Goal: Task Accomplishment & Management: Use online tool/utility

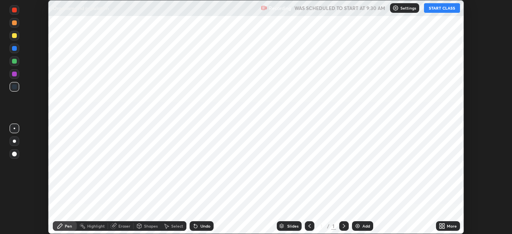
scroll to position [234, 511]
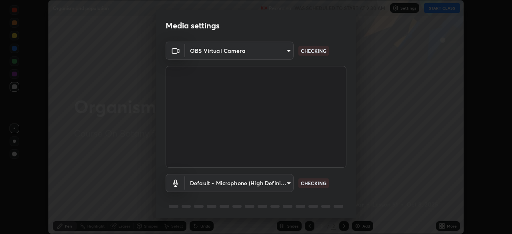
type input "f474beb2ac1073b1cf7bc17d5951005d2655f2c51d9fb2af0ce032b41bde225e"
type input "default"
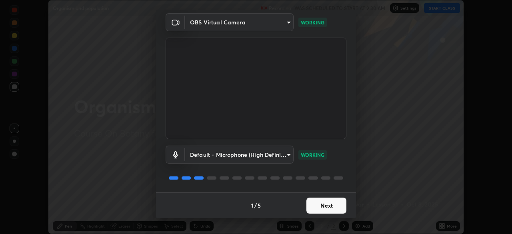
click at [319, 207] on button "Next" at bounding box center [326, 206] width 40 height 16
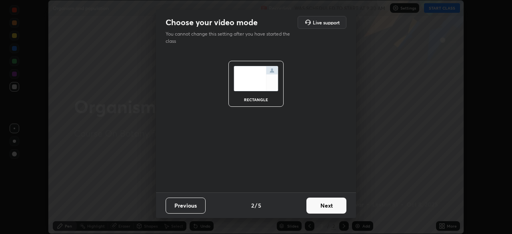
scroll to position [0, 0]
click at [324, 206] on button "Next" at bounding box center [326, 206] width 40 height 16
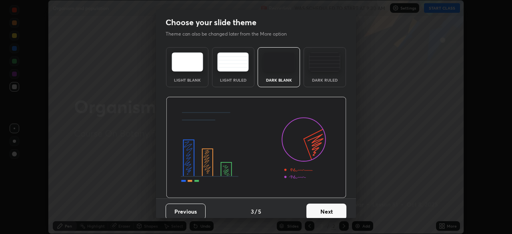
click at [326, 72] on div "Dark Ruled" at bounding box center [325, 67] width 42 height 40
click at [326, 210] on button "Next" at bounding box center [326, 212] width 40 height 16
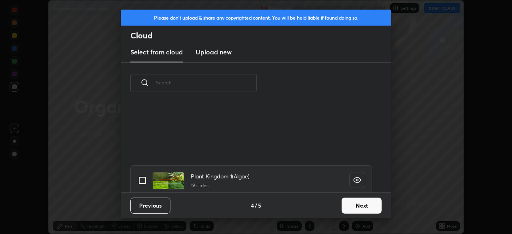
scroll to position [762, 0]
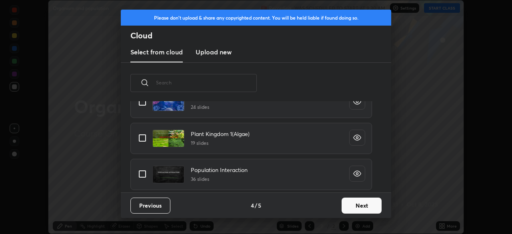
click at [147, 176] on input "grid" at bounding box center [142, 174] width 17 height 17
checkbox input "true"
click at [350, 204] on button "Next" at bounding box center [362, 206] width 40 height 16
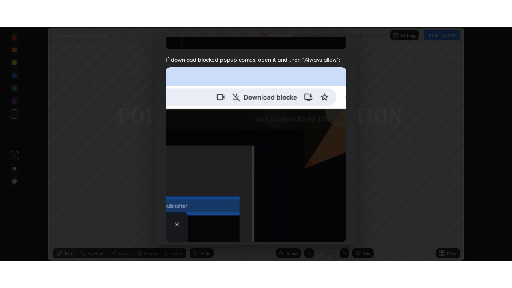
scroll to position [192, 0]
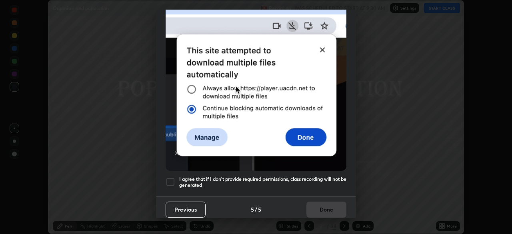
click at [174, 181] on div at bounding box center [171, 182] width 10 height 10
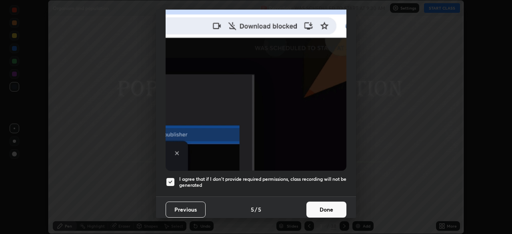
click at [324, 205] on button "Done" at bounding box center [326, 210] width 40 height 16
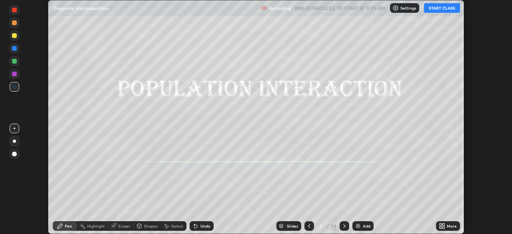
click at [440, 224] on icon at bounding box center [440, 225] width 2 height 2
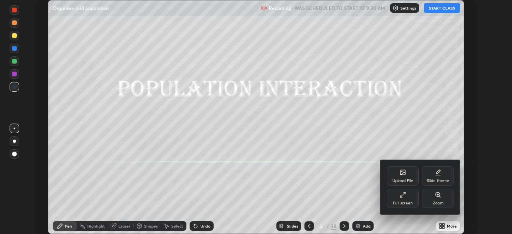
click at [398, 199] on div "Full screen" at bounding box center [403, 198] width 32 height 19
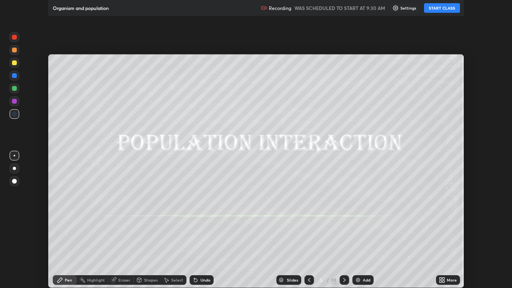
scroll to position [288, 512]
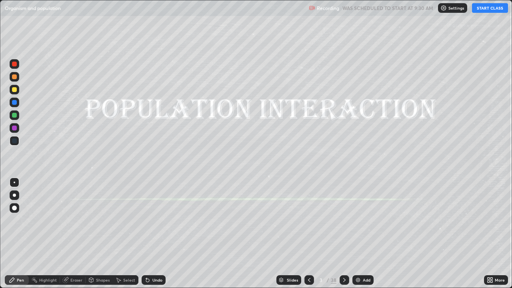
click at [484, 8] on button "START CLASS" at bounding box center [490, 8] width 36 height 10
click at [292, 234] on div "Slides" at bounding box center [292, 280] width 11 height 4
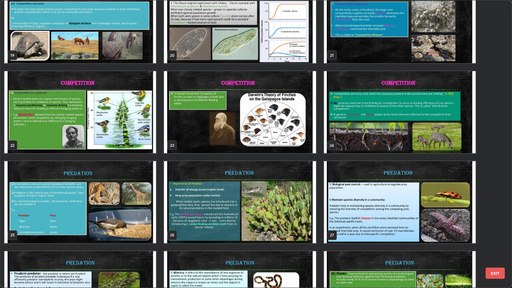
scroll to position [563, 0]
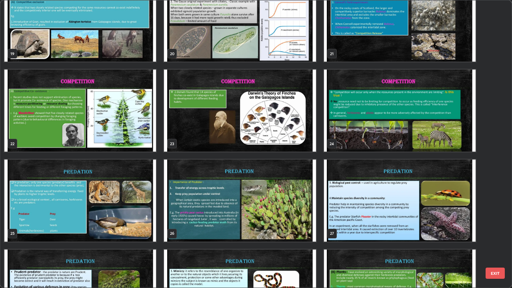
click at [130, 218] on img "grid" at bounding box center [80, 201] width 152 height 82
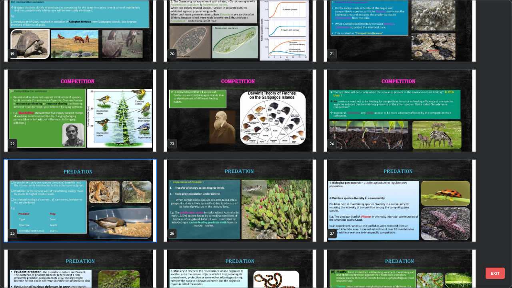
click at [87, 220] on img "grid" at bounding box center [80, 201] width 152 height 82
click at [76, 217] on img "grid" at bounding box center [80, 201] width 152 height 82
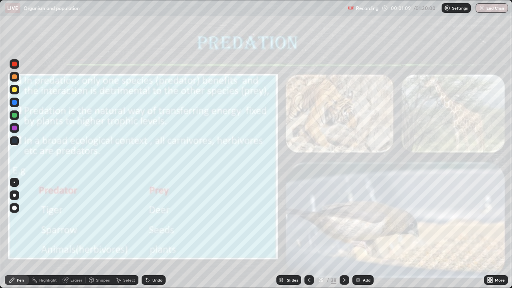
click at [14, 140] on div at bounding box center [14, 140] width 5 height 5
click at [343, 234] on icon at bounding box center [344, 280] width 6 height 6
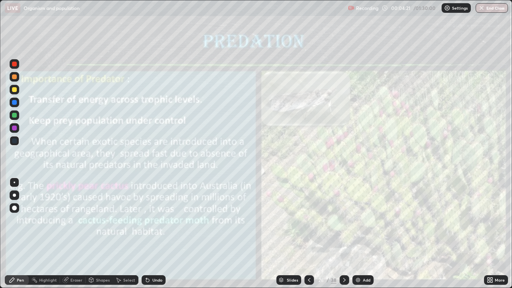
click at [18, 87] on div at bounding box center [15, 90] width 10 height 10
click at [15, 78] on div at bounding box center [14, 76] width 5 height 5
click at [343, 234] on icon at bounding box center [344, 280] width 6 height 6
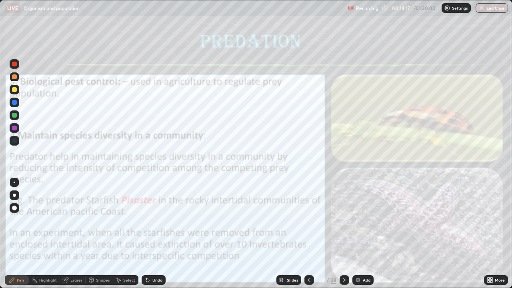
click at [343, 234] on icon at bounding box center [344, 280] width 6 height 6
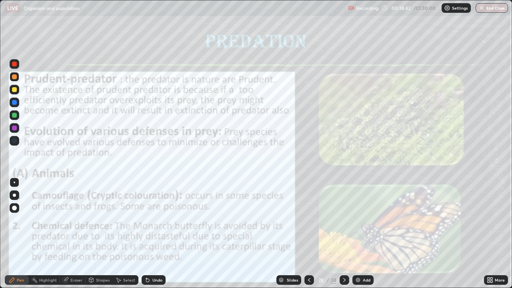
click at [344, 234] on icon at bounding box center [344, 280] width 6 height 6
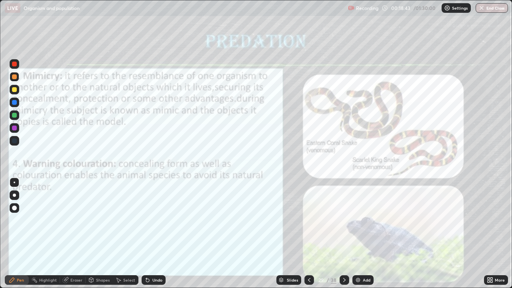
click at [312, 234] on div at bounding box center [309, 280] width 10 height 10
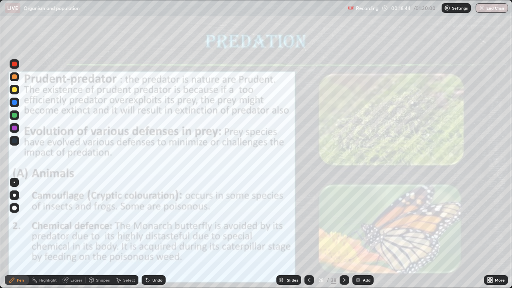
click at [309, 234] on icon at bounding box center [309, 280] width 6 height 6
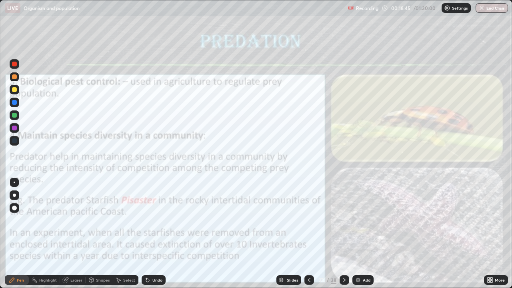
click at [343, 234] on icon at bounding box center [344, 280] width 6 height 6
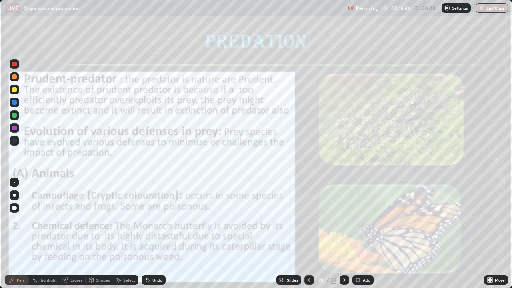
click at [344, 234] on icon at bounding box center [344, 280] width 6 height 6
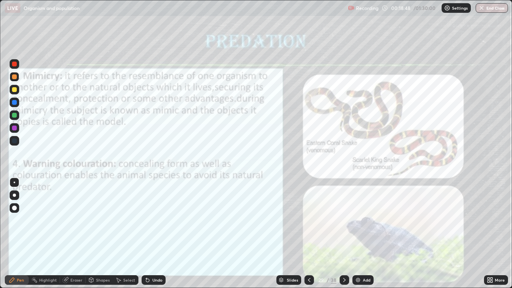
click at [308, 234] on icon at bounding box center [309, 280] width 2 height 4
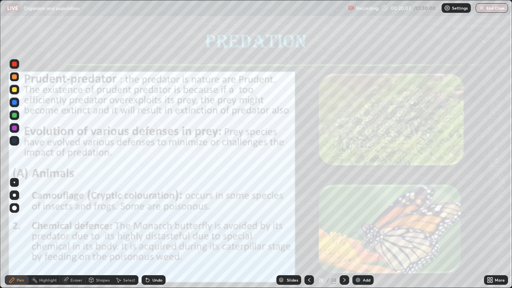
click at [343, 234] on icon at bounding box center [344, 280] width 6 height 6
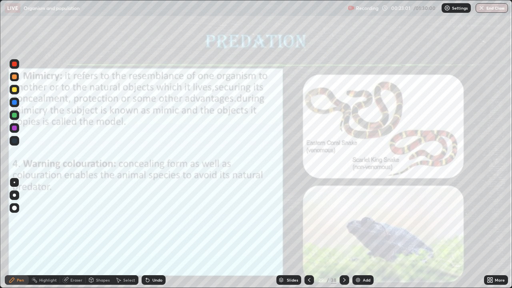
click at [343, 234] on icon at bounding box center [344, 280] width 6 height 6
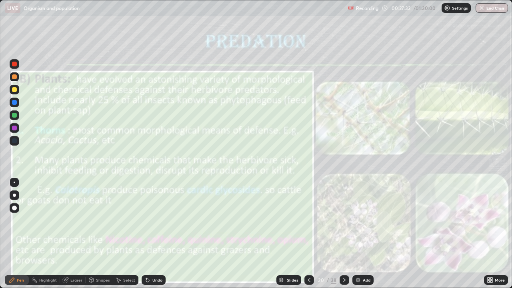
click at [343, 234] on icon at bounding box center [344, 280] width 6 height 6
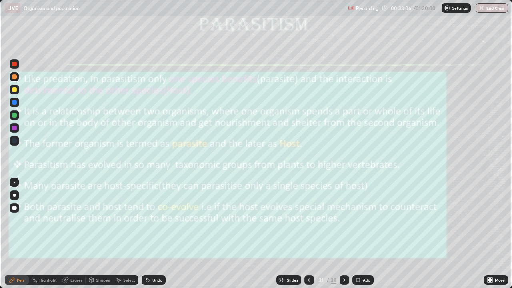
click at [343, 234] on icon at bounding box center [344, 280] width 6 height 6
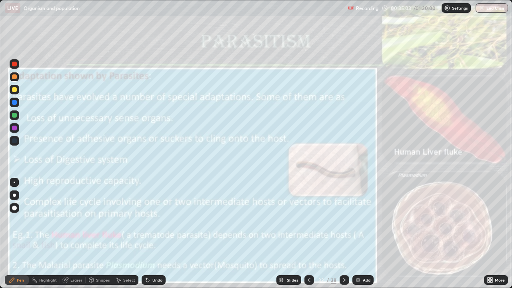
click at [15, 140] on div at bounding box center [14, 140] width 5 height 5
click at [16, 129] on div at bounding box center [14, 128] width 5 height 5
click at [147, 234] on icon at bounding box center [147, 280] width 3 height 3
click at [343, 234] on icon at bounding box center [344, 280] width 2 height 4
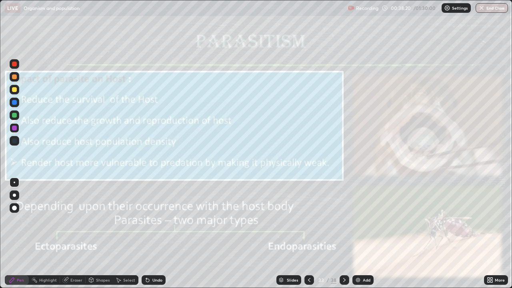
click at [343, 234] on icon at bounding box center [344, 280] width 6 height 6
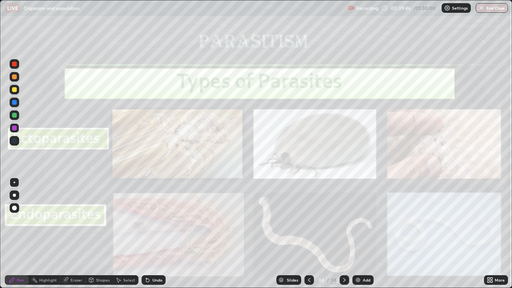
click at [344, 234] on icon at bounding box center [344, 280] width 6 height 6
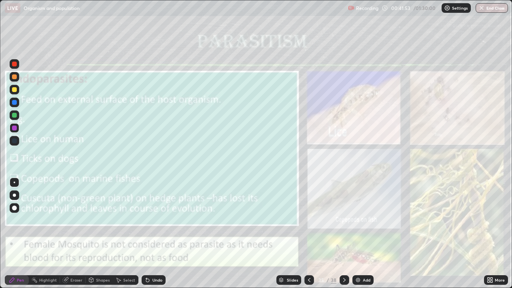
click at [343, 234] on icon at bounding box center [344, 280] width 6 height 6
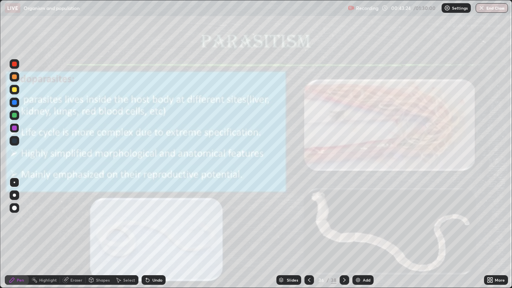
click at [343, 234] on icon at bounding box center [344, 280] width 6 height 6
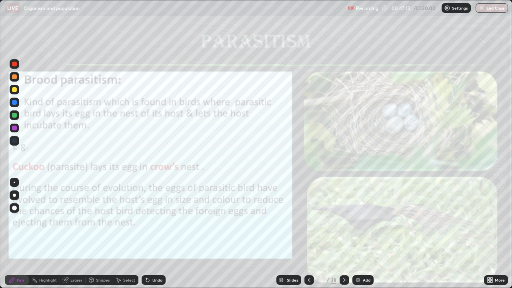
click at [343, 234] on icon at bounding box center [344, 280] width 2 height 4
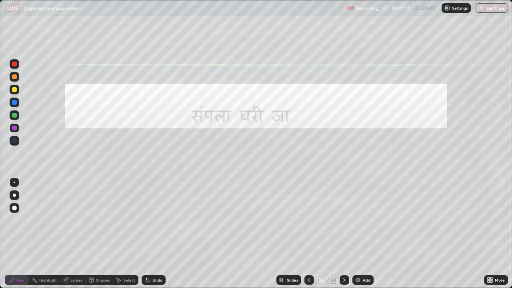
click at [308, 234] on icon at bounding box center [309, 280] width 6 height 6
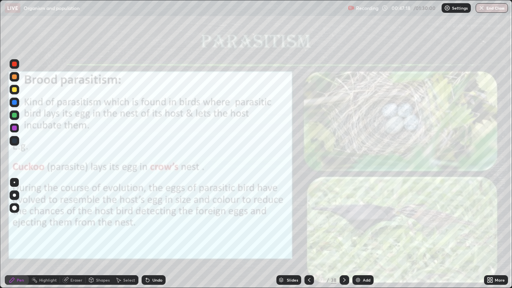
click at [308, 234] on icon at bounding box center [309, 280] width 2 height 4
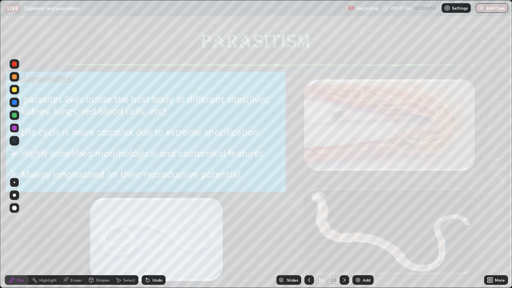
click at [341, 234] on div at bounding box center [345, 280] width 10 height 16
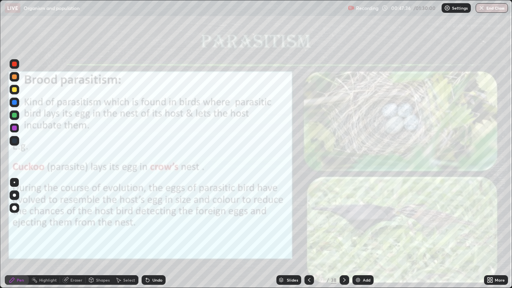
click at [343, 234] on icon at bounding box center [344, 280] width 6 height 6
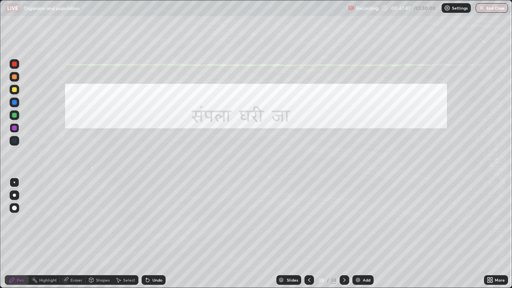
click at [355, 234] on img at bounding box center [358, 280] width 6 height 6
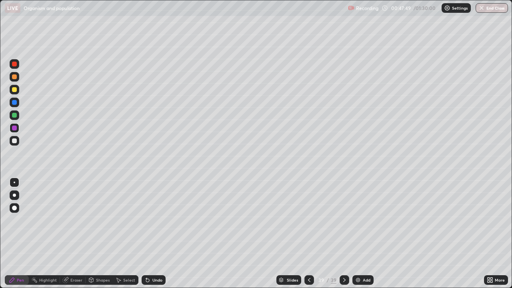
click at [13, 90] on div at bounding box center [14, 89] width 5 height 5
click at [10, 140] on div at bounding box center [15, 141] width 10 height 10
click at [152, 234] on div "Undo" at bounding box center [154, 280] width 24 height 10
click at [153, 234] on div "Undo" at bounding box center [157, 280] width 10 height 4
click at [152, 234] on div "Undo" at bounding box center [157, 280] width 10 height 4
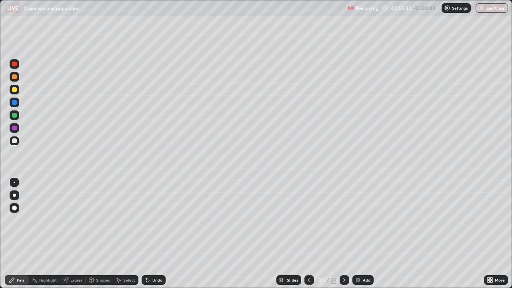
click at [152, 234] on div "Undo" at bounding box center [157, 280] width 10 height 4
click at [153, 234] on div "Undo" at bounding box center [157, 280] width 10 height 4
click at [150, 234] on div "Undo" at bounding box center [154, 280] width 24 height 10
click at [12, 91] on div at bounding box center [14, 89] width 5 height 5
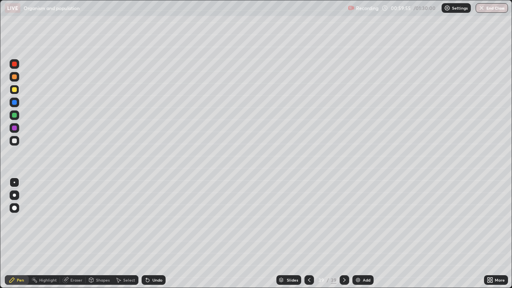
click at [12, 91] on div at bounding box center [14, 89] width 5 height 5
click at [14, 115] on div at bounding box center [14, 115] width 5 height 5
click at [156, 234] on div "Undo" at bounding box center [154, 280] width 24 height 10
click at [156, 234] on div "Undo" at bounding box center [157, 280] width 10 height 4
click at [156, 234] on div "Undo" at bounding box center [154, 280] width 24 height 10
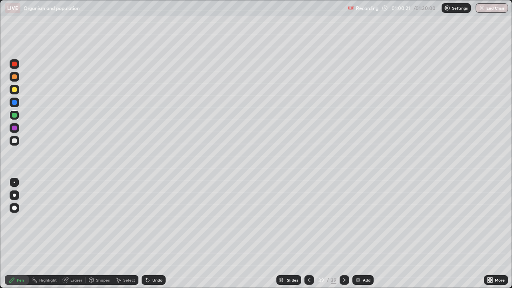
click at [156, 234] on div "Undo" at bounding box center [154, 280] width 24 height 10
click at [157, 234] on div "Undo" at bounding box center [154, 280] width 24 height 10
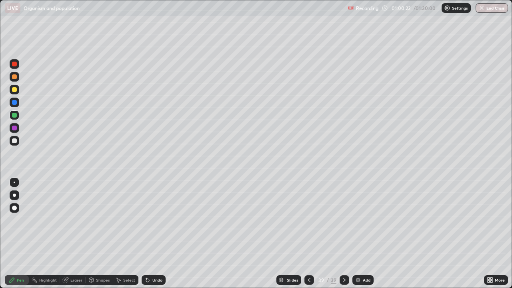
click at [157, 234] on div "Undo" at bounding box center [154, 280] width 24 height 10
click at [158, 234] on div "Undo" at bounding box center [154, 280] width 24 height 10
click at [18, 145] on div at bounding box center [15, 141] width 10 height 10
click at [14, 142] on div at bounding box center [14, 140] width 5 height 5
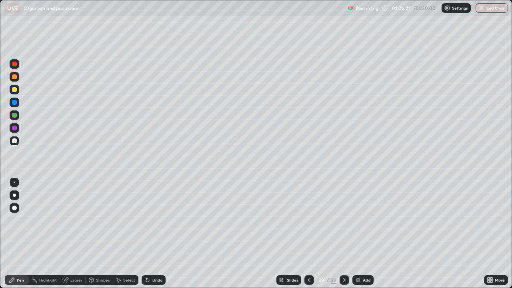
click at [158, 234] on div "Undo" at bounding box center [157, 280] width 10 height 4
click at [159, 234] on div "Undo" at bounding box center [157, 280] width 10 height 4
click at [158, 234] on div "Undo" at bounding box center [157, 280] width 10 height 4
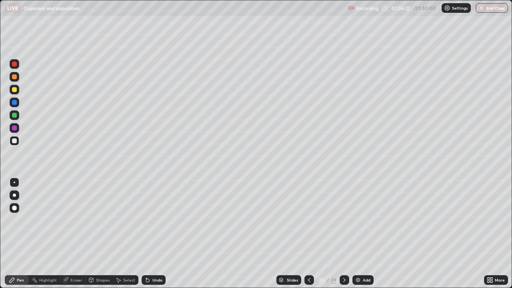
click at [159, 234] on div "Undo" at bounding box center [157, 280] width 10 height 4
click at [15, 116] on div at bounding box center [14, 115] width 5 height 5
click at [14, 104] on div at bounding box center [14, 102] width 5 height 5
click at [13, 130] on div at bounding box center [15, 128] width 10 height 10
click at [159, 234] on div "Undo" at bounding box center [157, 280] width 10 height 4
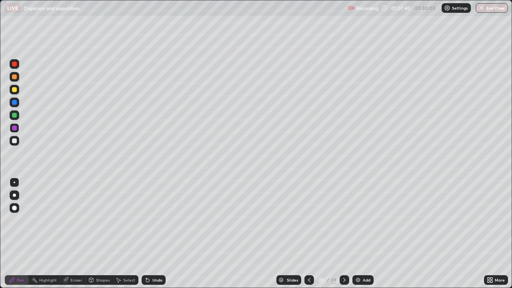
click at [159, 234] on div "Undo" at bounding box center [157, 280] width 10 height 4
click at [11, 144] on div at bounding box center [15, 141] width 10 height 10
click at [48, 234] on div "Highlight" at bounding box center [48, 280] width 18 height 4
click at [152, 234] on div "Undo" at bounding box center [154, 280] width 24 height 10
click at [21, 234] on div "Pen" at bounding box center [20, 280] width 7 height 4
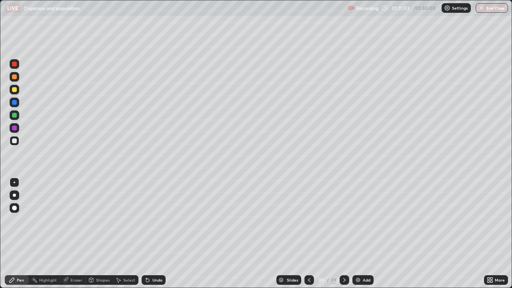
click at [355, 234] on img at bounding box center [358, 280] width 6 height 6
click at [14, 78] on div at bounding box center [14, 76] width 5 height 5
click at [17, 142] on div at bounding box center [15, 141] width 10 height 10
click at [14, 77] on div at bounding box center [14, 76] width 5 height 5
click at [16, 140] on div at bounding box center [14, 140] width 5 height 5
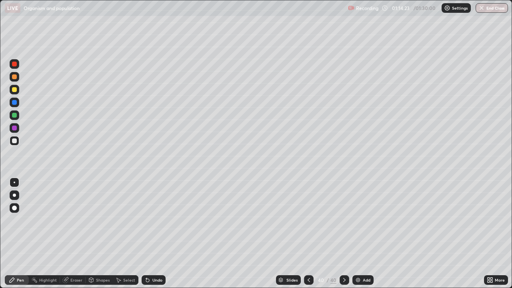
click at [14, 77] on div at bounding box center [14, 76] width 5 height 5
click at [16, 142] on div at bounding box center [14, 140] width 5 height 5
click at [98, 234] on div "Shapes" at bounding box center [103, 280] width 14 height 4
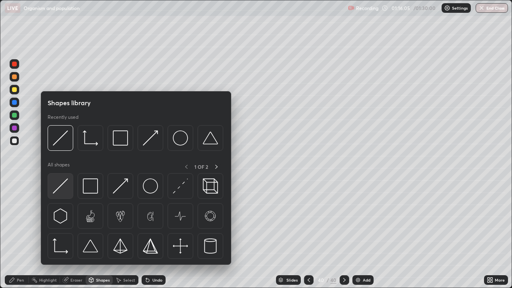
click at [66, 188] on img at bounding box center [60, 185] width 15 height 15
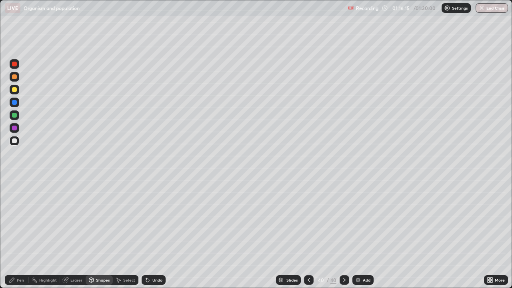
click at [23, 234] on div "Pen" at bounding box center [20, 280] width 7 height 4
click at [18, 105] on div at bounding box center [15, 103] width 10 height 10
click at [14, 145] on div at bounding box center [15, 141] width 10 height 10
click at [17, 131] on div at bounding box center [15, 128] width 10 height 10
click at [14, 142] on div at bounding box center [14, 140] width 5 height 5
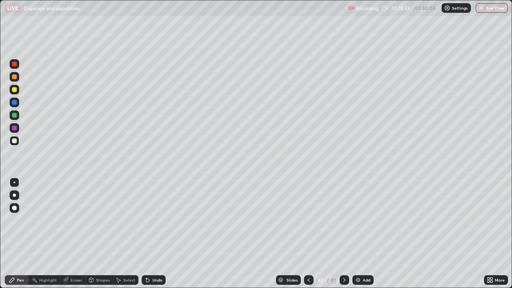
click at [154, 234] on div "Undo" at bounding box center [154, 280] width 24 height 10
click at [154, 234] on div "Undo" at bounding box center [157, 280] width 10 height 4
click at [155, 234] on div "Undo" at bounding box center [154, 280] width 24 height 10
click at [75, 234] on div "Eraser" at bounding box center [76, 280] width 12 height 4
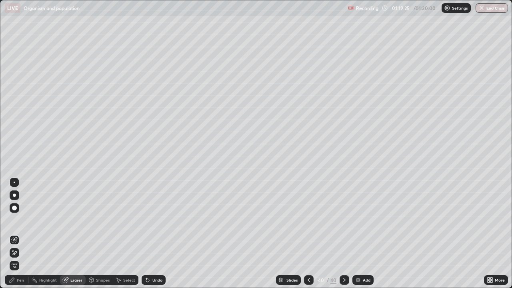
click at [158, 234] on div "Undo" at bounding box center [157, 280] width 10 height 4
click at [22, 234] on div "Pen" at bounding box center [20, 280] width 7 height 4
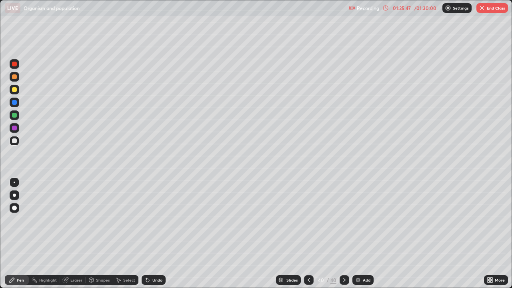
click at [308, 234] on div at bounding box center [309, 280] width 10 height 10
click at [342, 234] on icon at bounding box center [344, 280] width 6 height 6
click at [344, 234] on icon at bounding box center [344, 280] width 6 height 6
click at [358, 234] on img at bounding box center [358, 280] width 6 height 6
click at [491, 10] on button "End Class" at bounding box center [492, 8] width 32 height 10
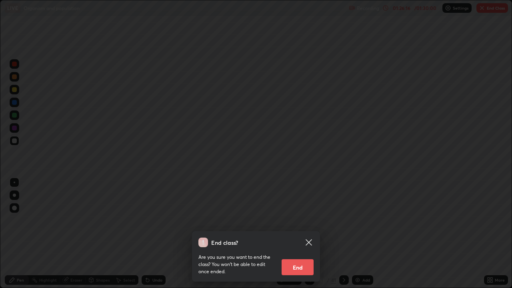
click at [294, 234] on button "End" at bounding box center [298, 267] width 32 height 16
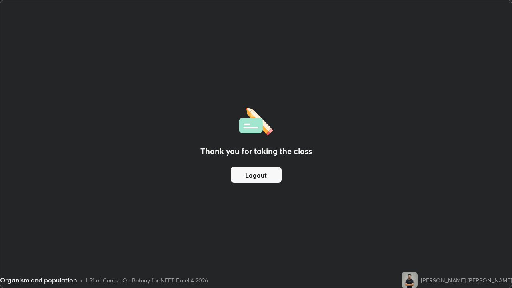
click at [264, 180] on button "Logout" at bounding box center [256, 175] width 51 height 16
